Goal: Find specific page/section: Find specific page/section

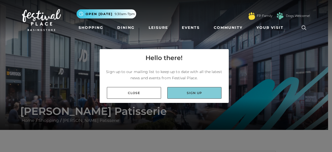
click at [181, 92] on link "Sign up" at bounding box center [194, 93] width 54 height 12
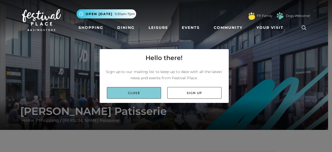
click at [126, 92] on link "Close" at bounding box center [134, 93] width 54 height 12
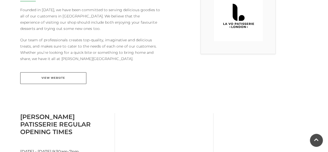
scroll to position [172, 0]
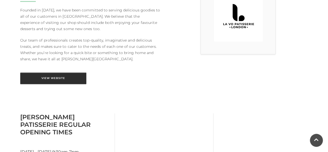
click at [58, 72] on link "View Website" at bounding box center [53, 78] width 66 height 12
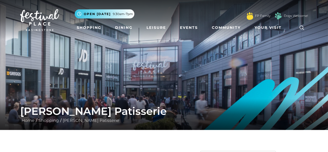
click at [304, 26] on icon at bounding box center [302, 28] width 8 height 8
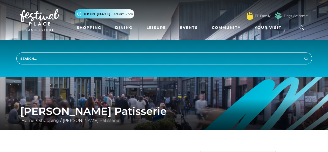
click at [226, 112] on h1 "La Vo Patisserie" at bounding box center [164, 111] width 288 height 12
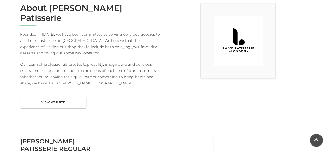
scroll to position [148, 0]
